Goal: Information Seeking & Learning: Learn about a topic

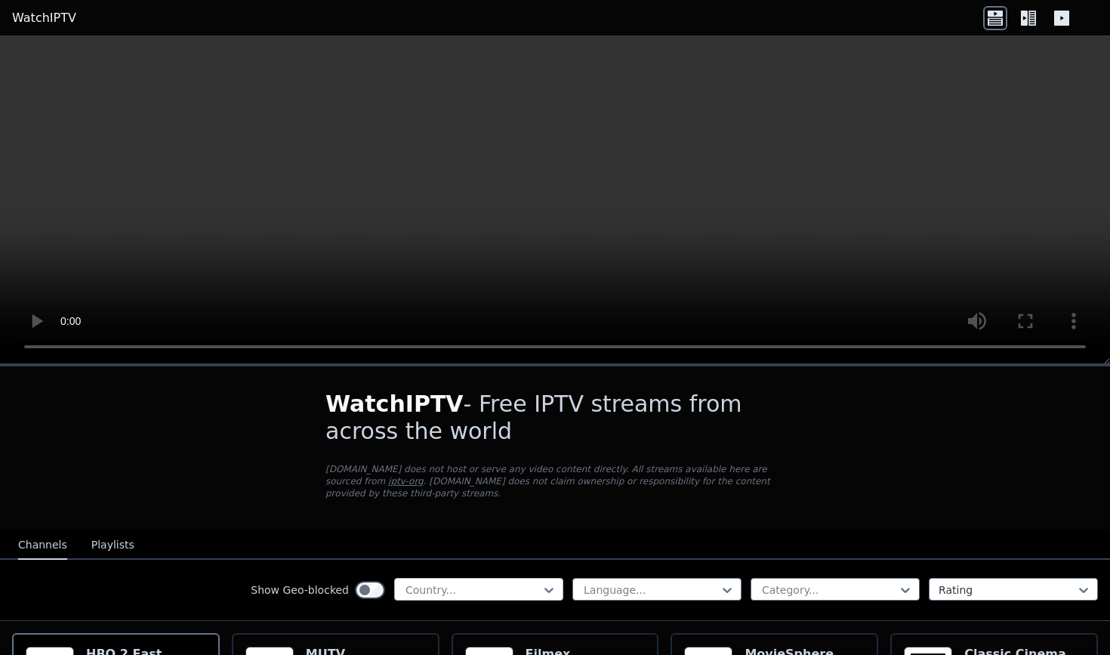
click at [503, 590] on div at bounding box center [472, 589] width 137 height 15
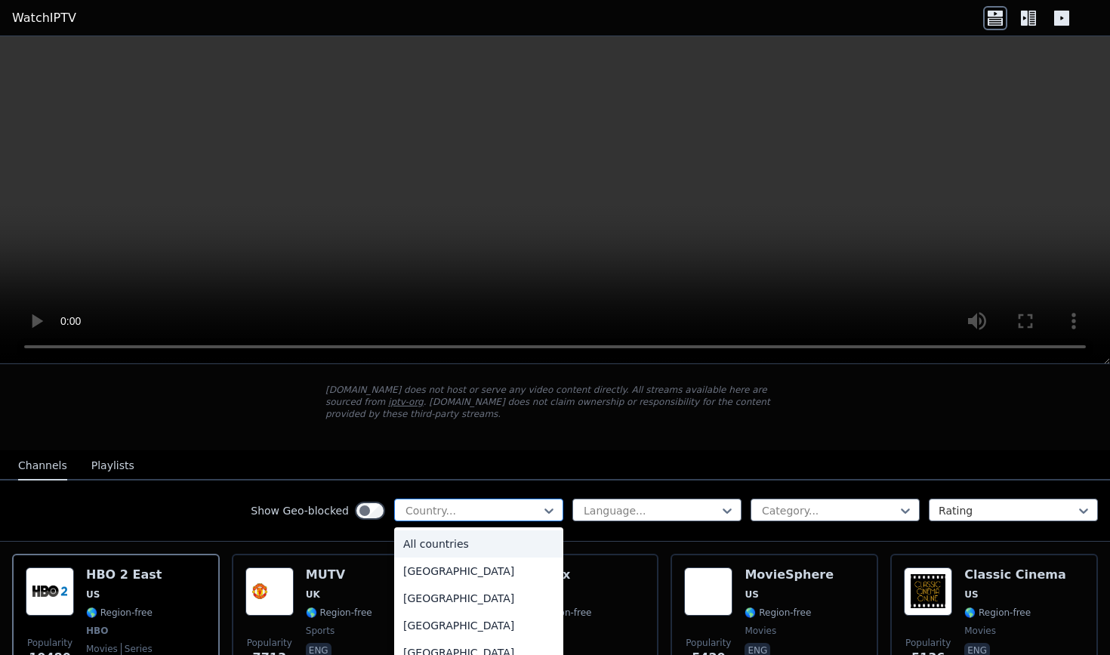
scroll to position [86, 0]
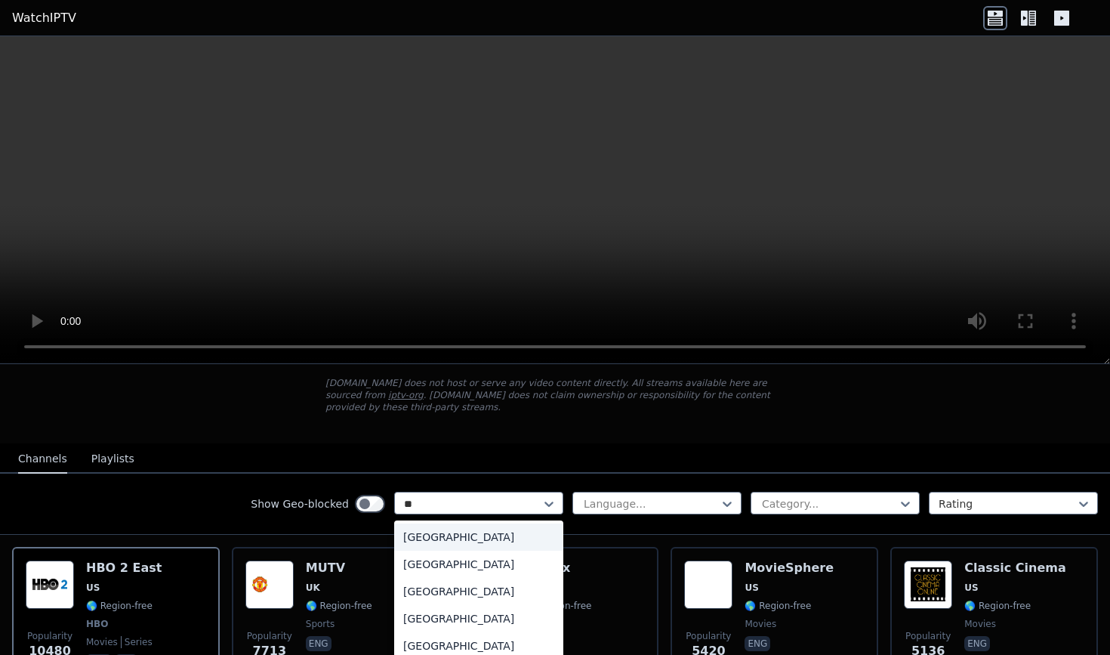
type input "***"
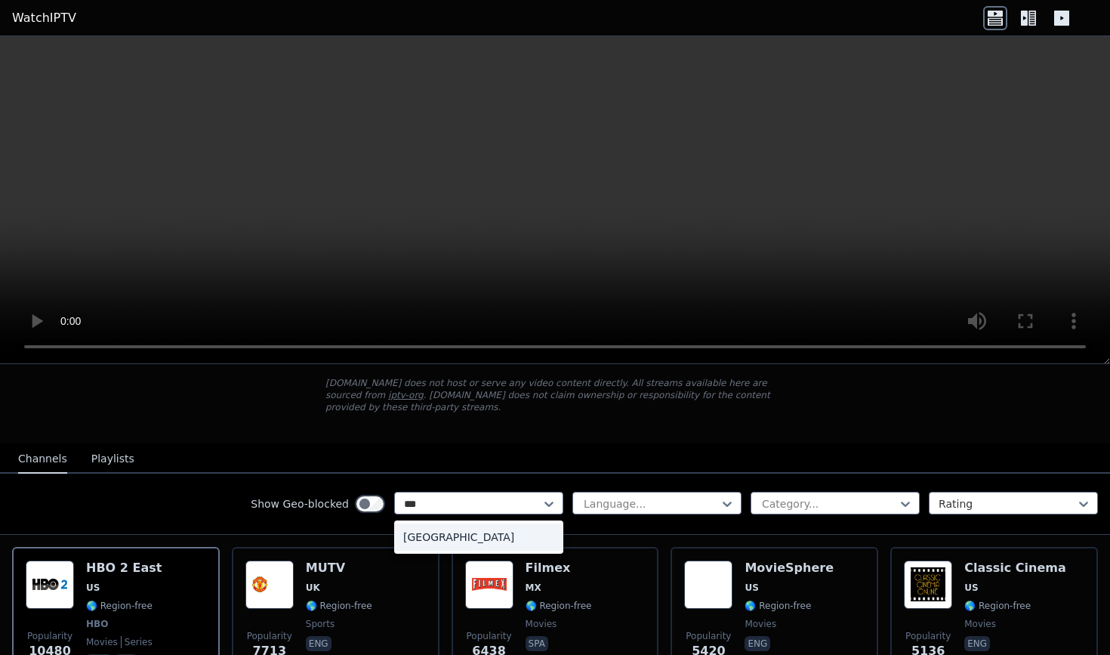
click at [439, 530] on div "[GEOGRAPHIC_DATA]" at bounding box center [478, 536] width 169 height 27
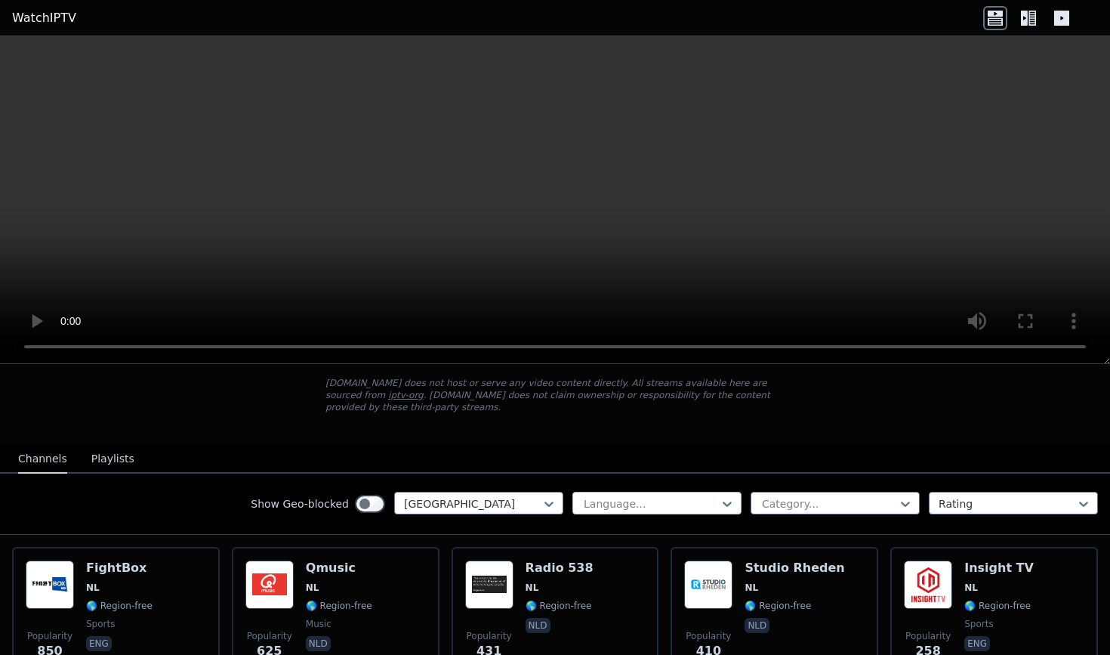
click at [648, 497] on div at bounding box center [650, 503] width 137 height 15
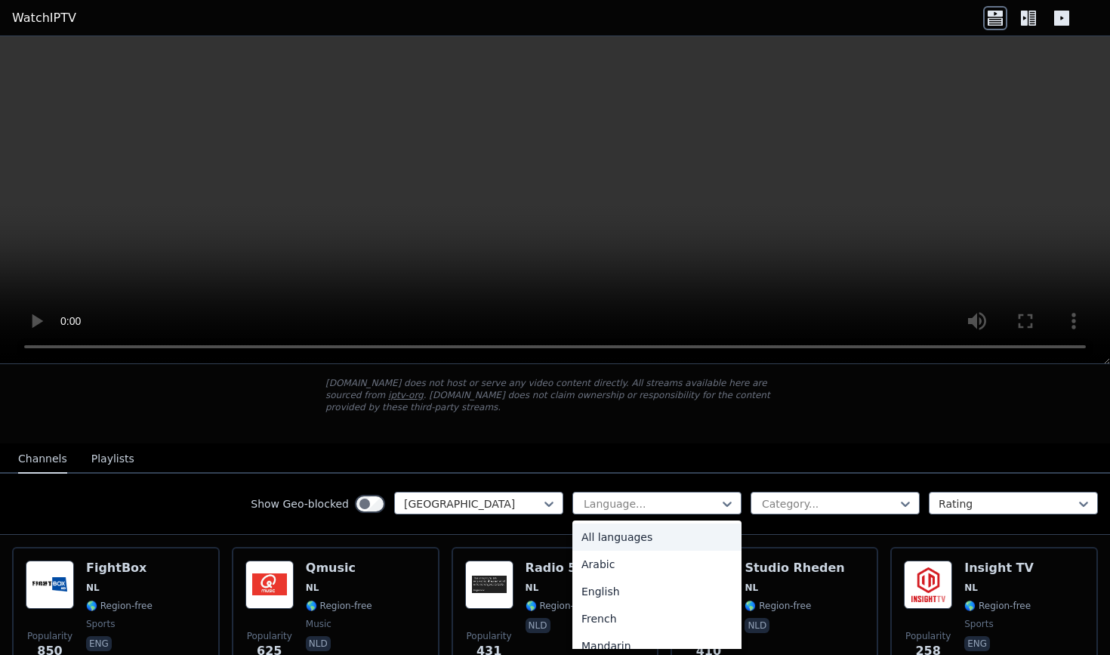
type input "*"
click at [620, 570] on div "English" at bounding box center [657, 564] width 169 height 27
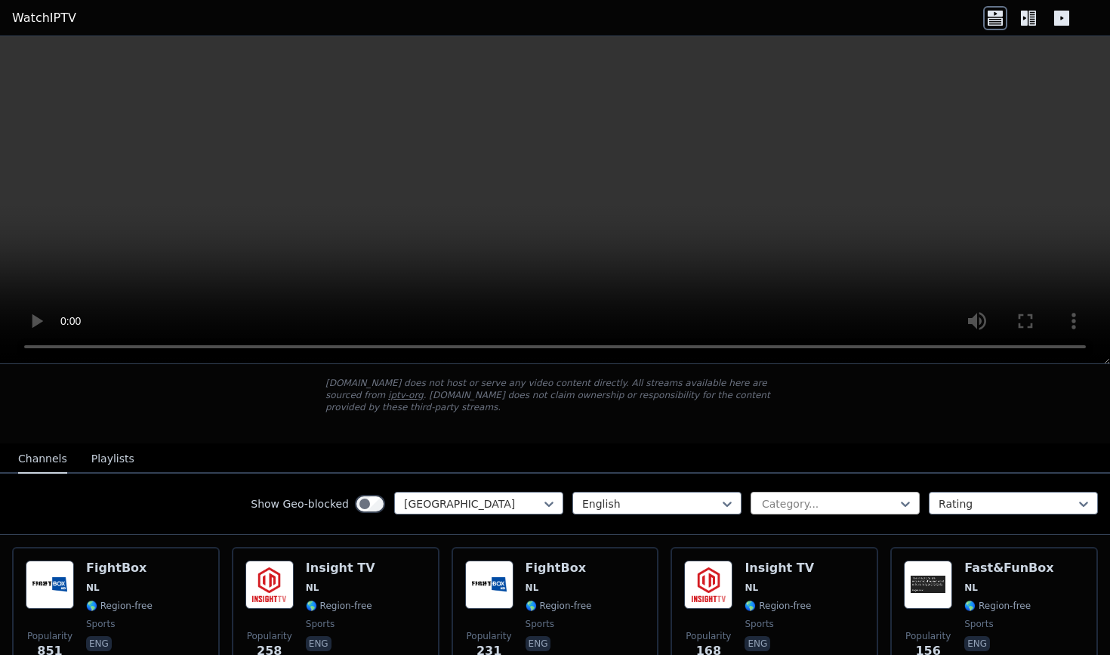
click at [829, 509] on div at bounding box center [829, 503] width 137 height 15
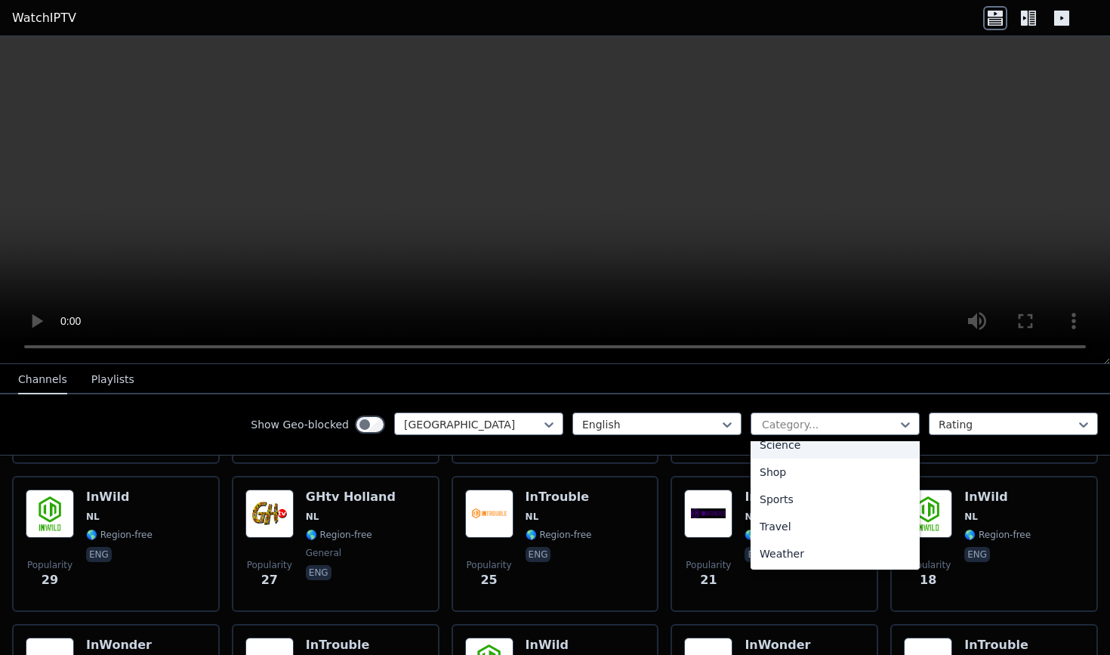
scroll to position [462, 0]
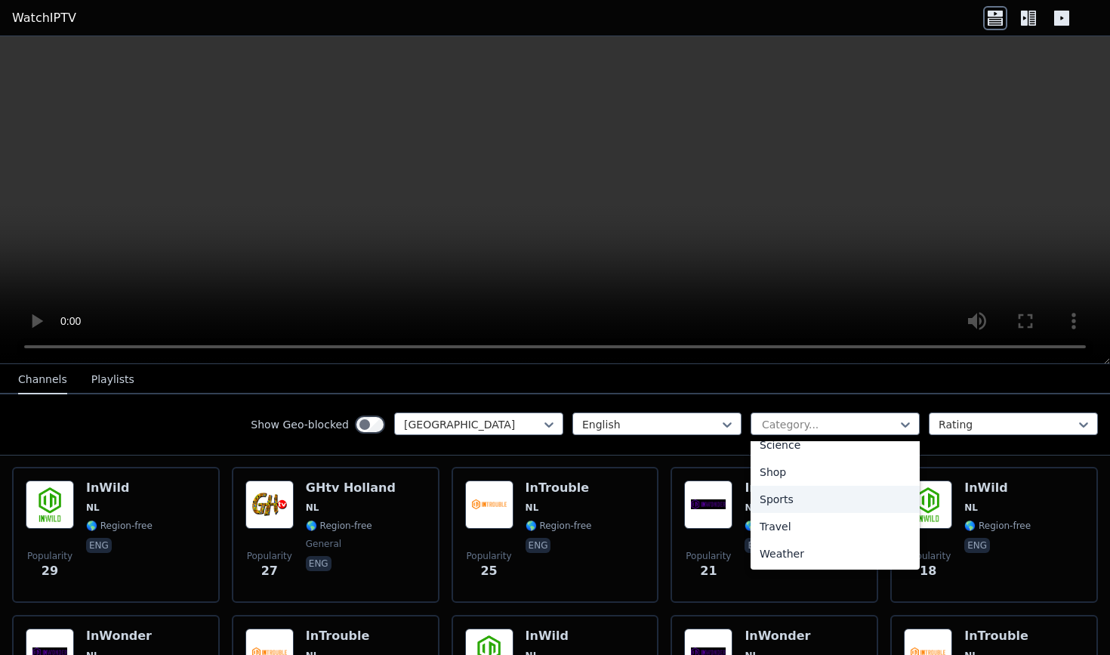
click at [817, 502] on div "Sports" at bounding box center [835, 499] width 169 height 27
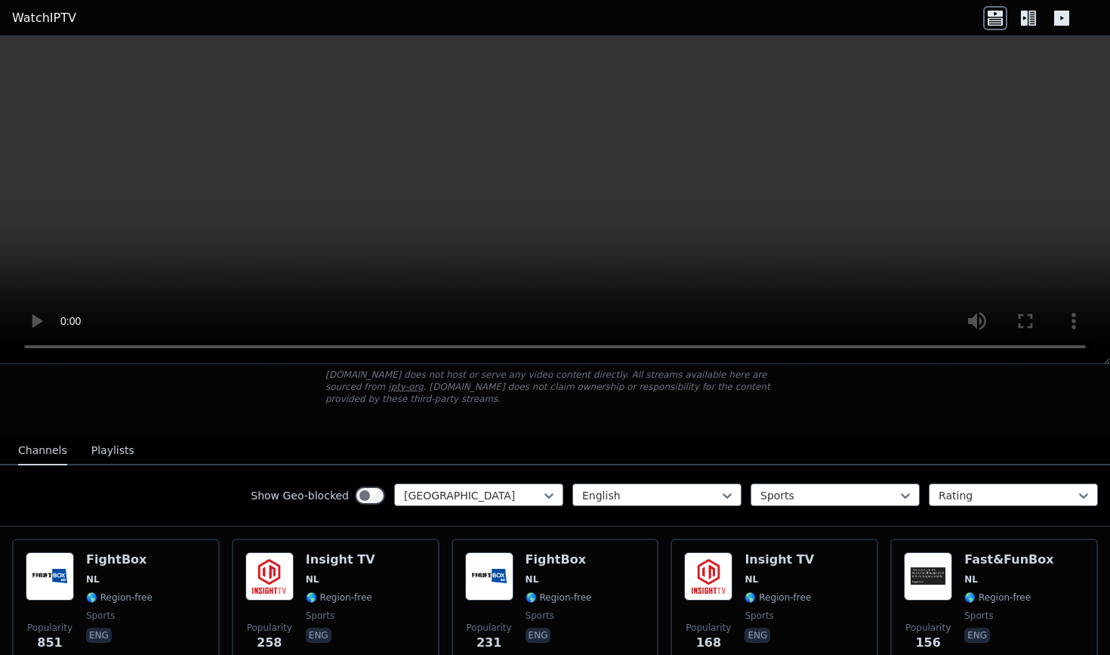
scroll to position [103, 0]
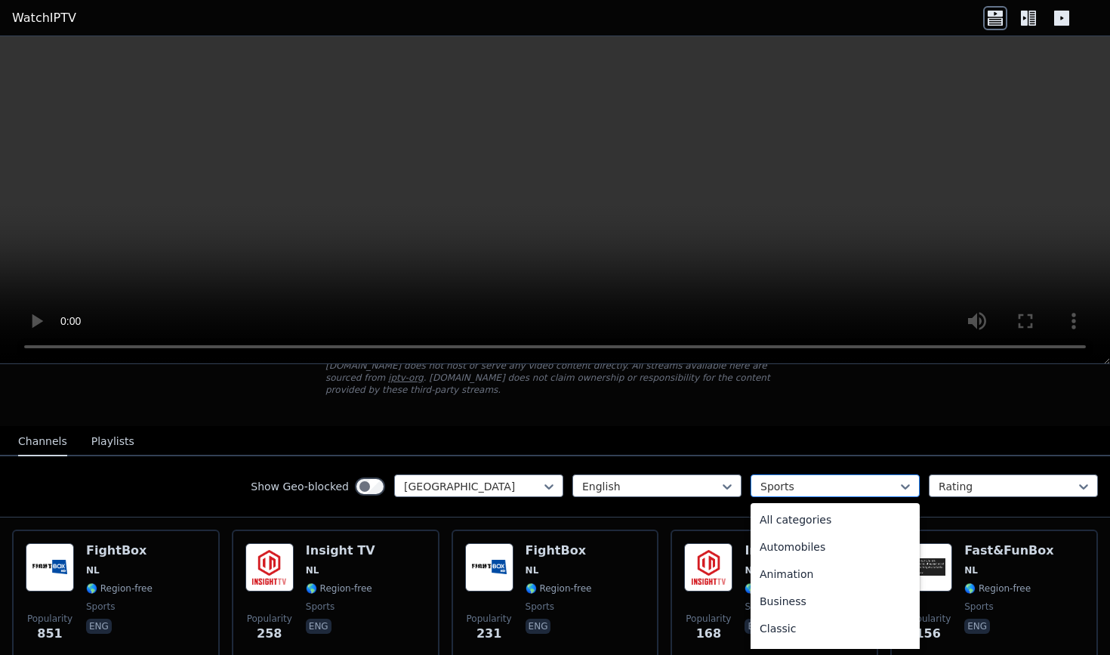
click at [775, 492] on div "Sports" at bounding box center [829, 486] width 137 height 15
click at [820, 544] on div "Automobiles" at bounding box center [835, 546] width 169 height 27
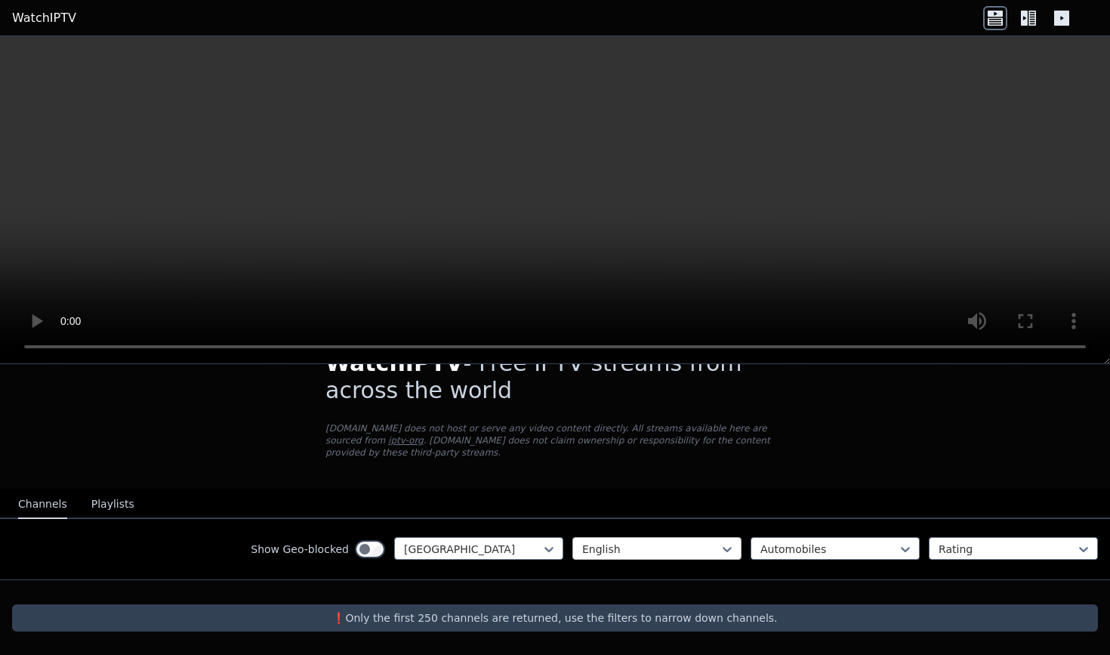
click at [703, 549] on div at bounding box center [650, 549] width 137 height 15
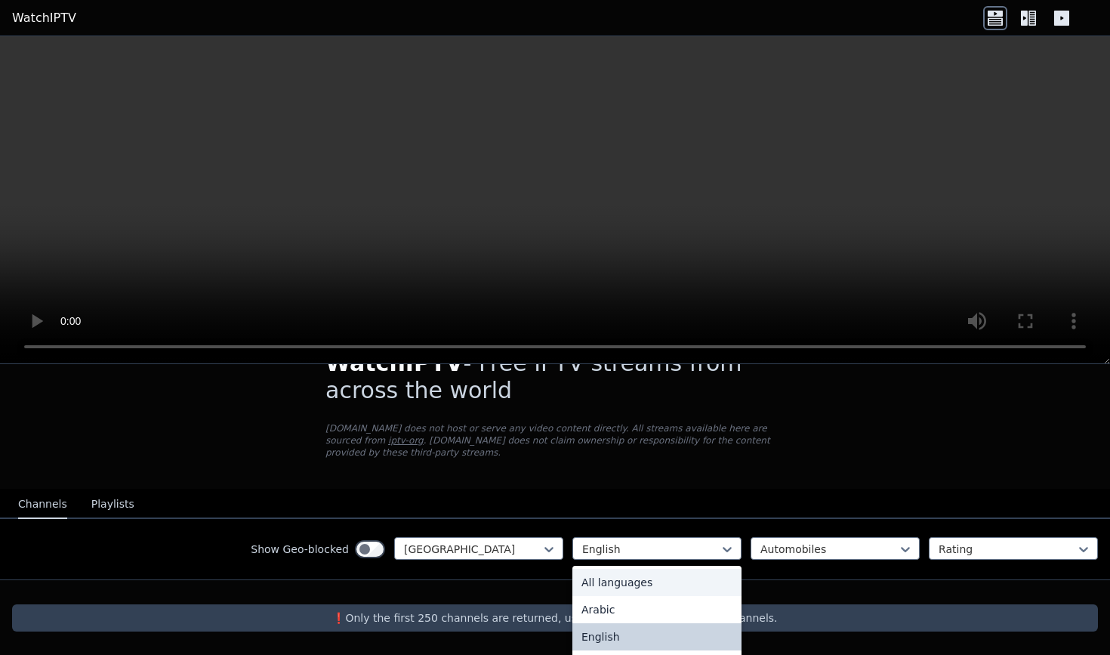
click at [671, 581] on div "All languages" at bounding box center [657, 582] width 169 height 27
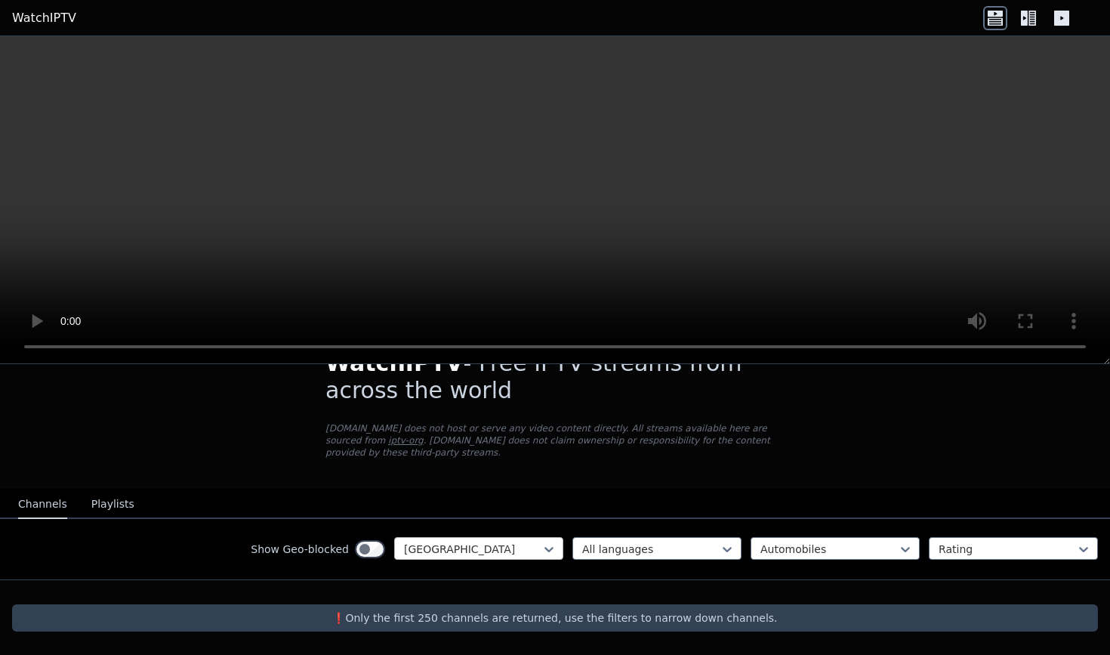
click at [476, 544] on div at bounding box center [472, 549] width 137 height 15
click at [118, 502] on button "Playlists" at bounding box center [112, 504] width 43 height 29
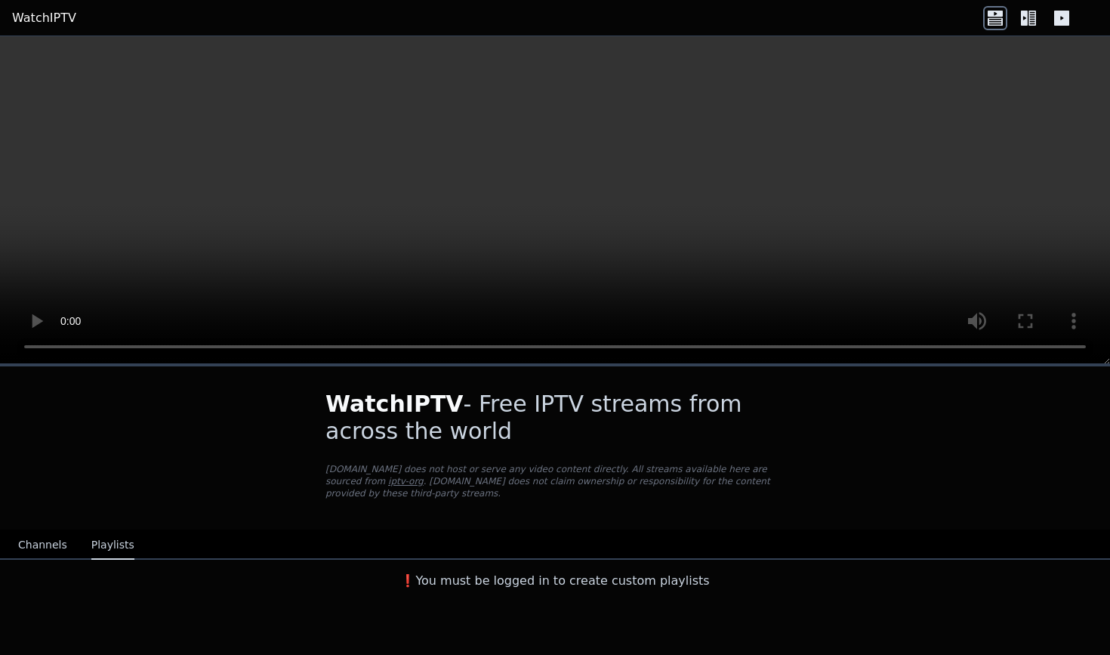
scroll to position [0, 0]
click at [54, 543] on button "Channels" at bounding box center [42, 545] width 49 height 29
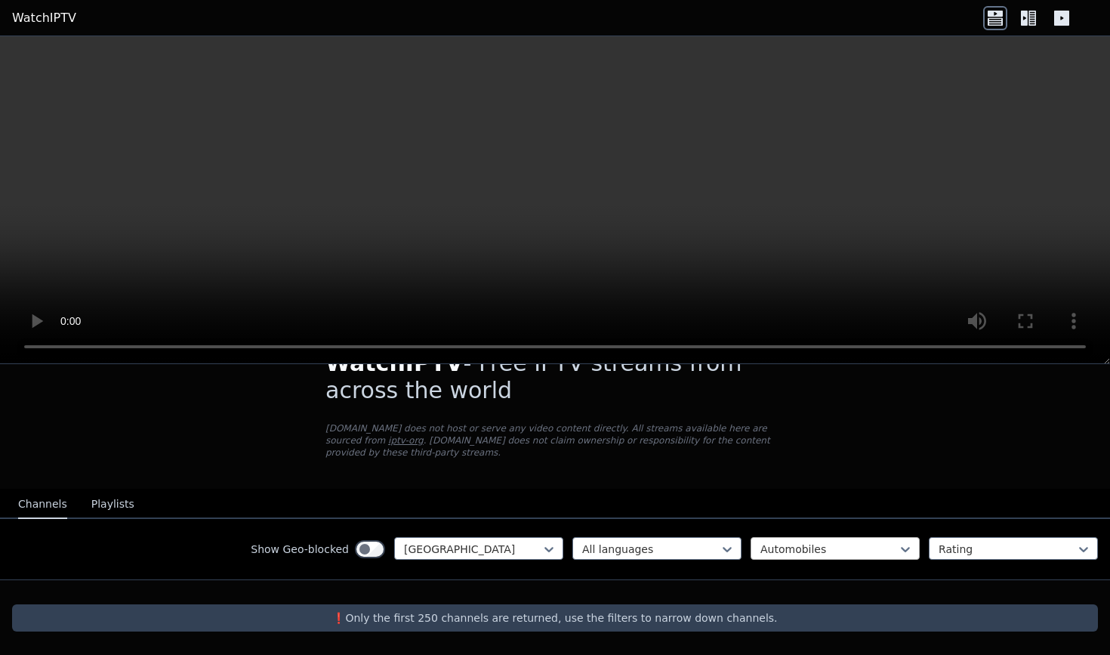
click at [875, 542] on div at bounding box center [829, 549] width 137 height 15
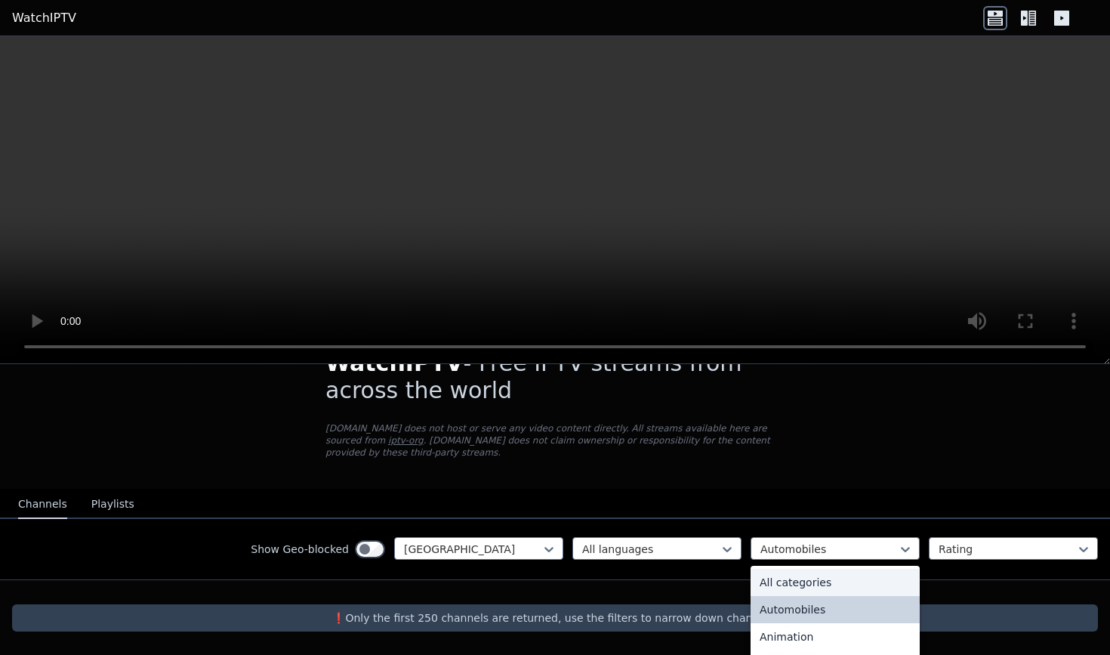
click at [832, 578] on div "All categories" at bounding box center [835, 582] width 169 height 27
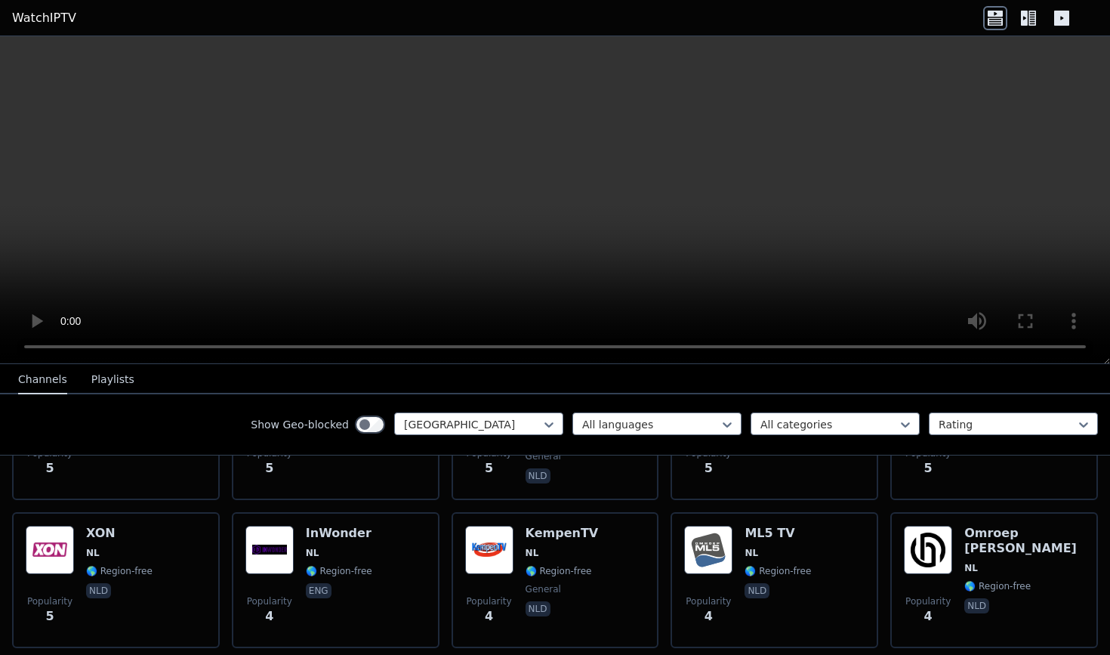
scroll to position [4282, 0]
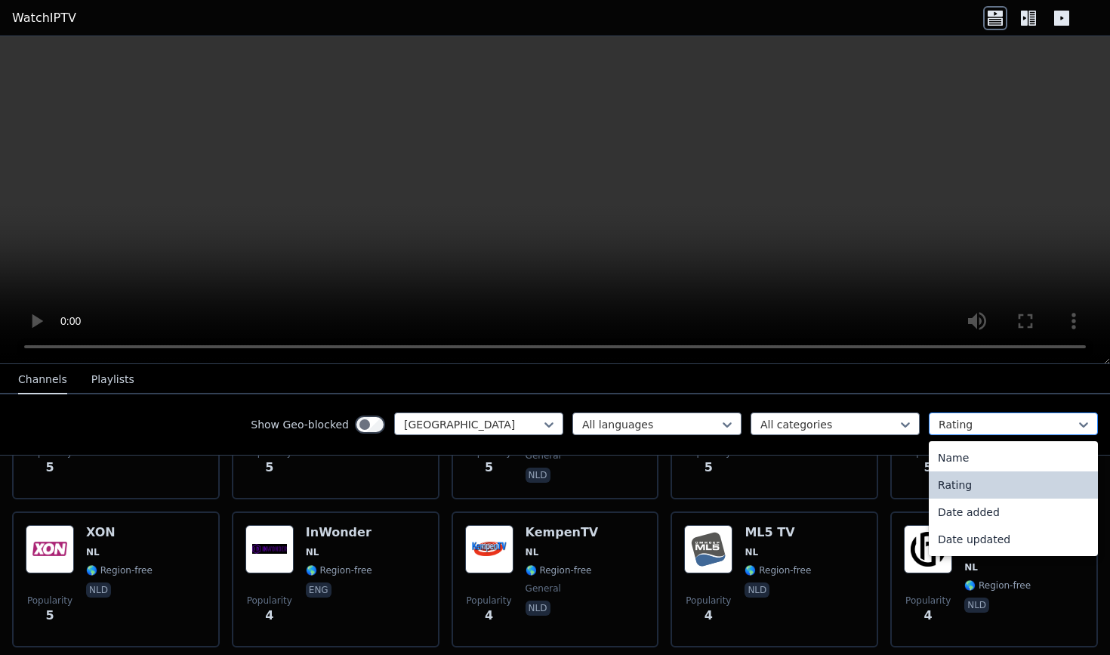
click at [1027, 417] on div at bounding box center [1007, 424] width 137 height 15
click at [998, 461] on div "Name" at bounding box center [1013, 457] width 169 height 27
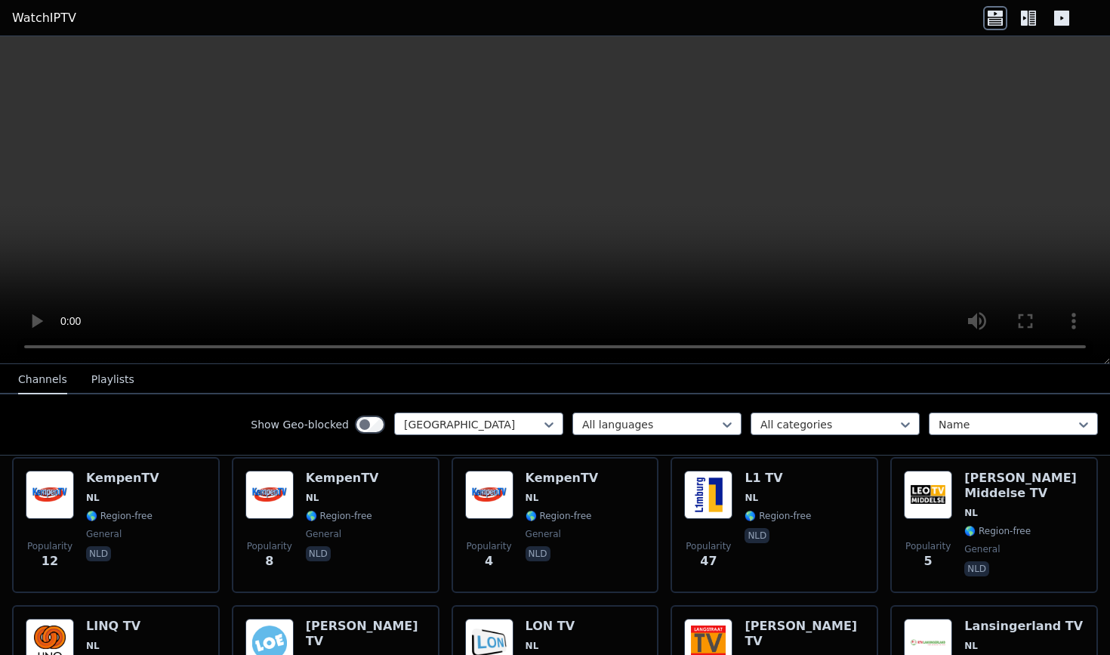
scroll to position [1527, 0]
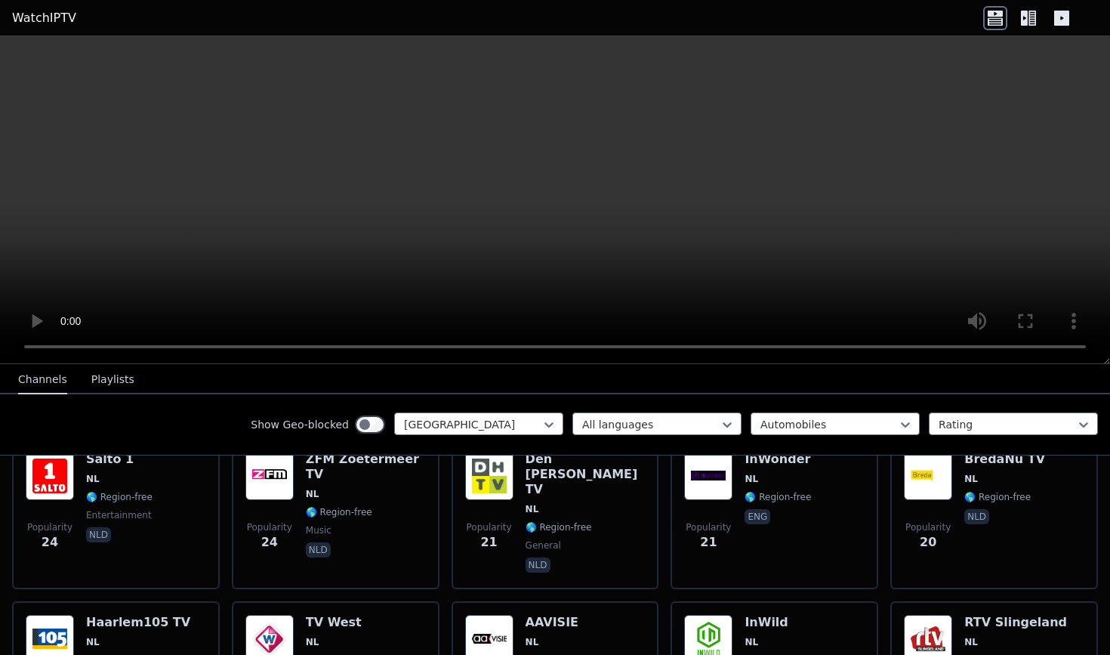
scroll to position [41, 0]
